Goal: Complete application form

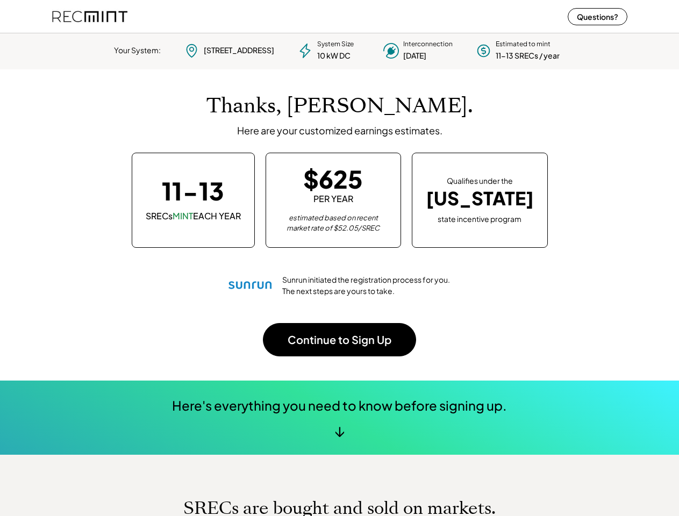
scroll to position [151, 300]
